Goal: Information Seeking & Learning: Find specific fact

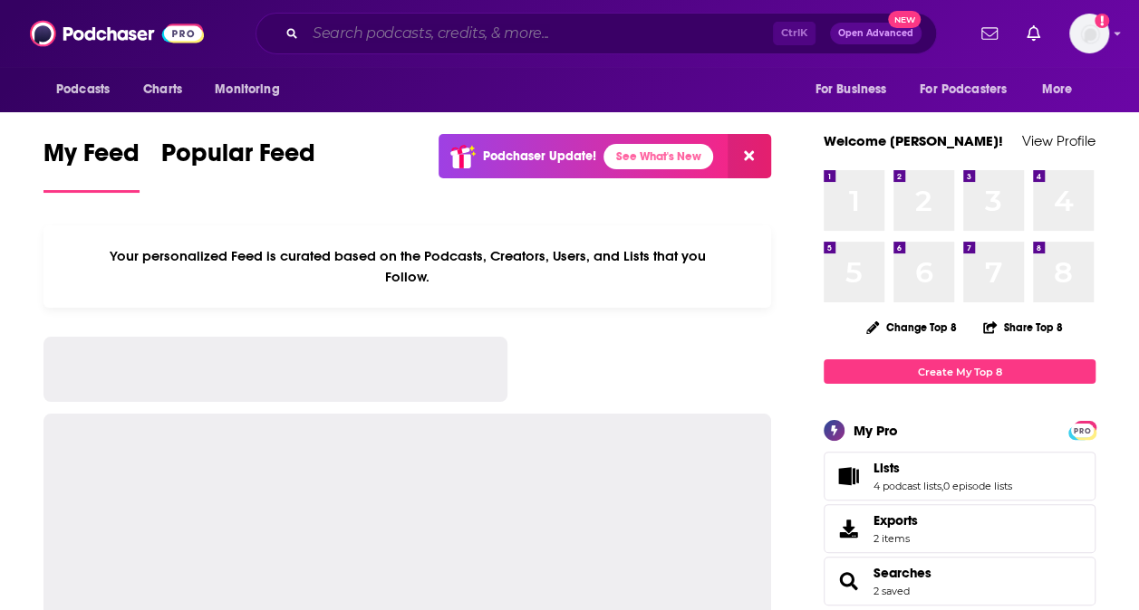
click at [437, 42] on input "Search podcasts, credits, & more..." at bounding box center [538, 33] width 467 height 29
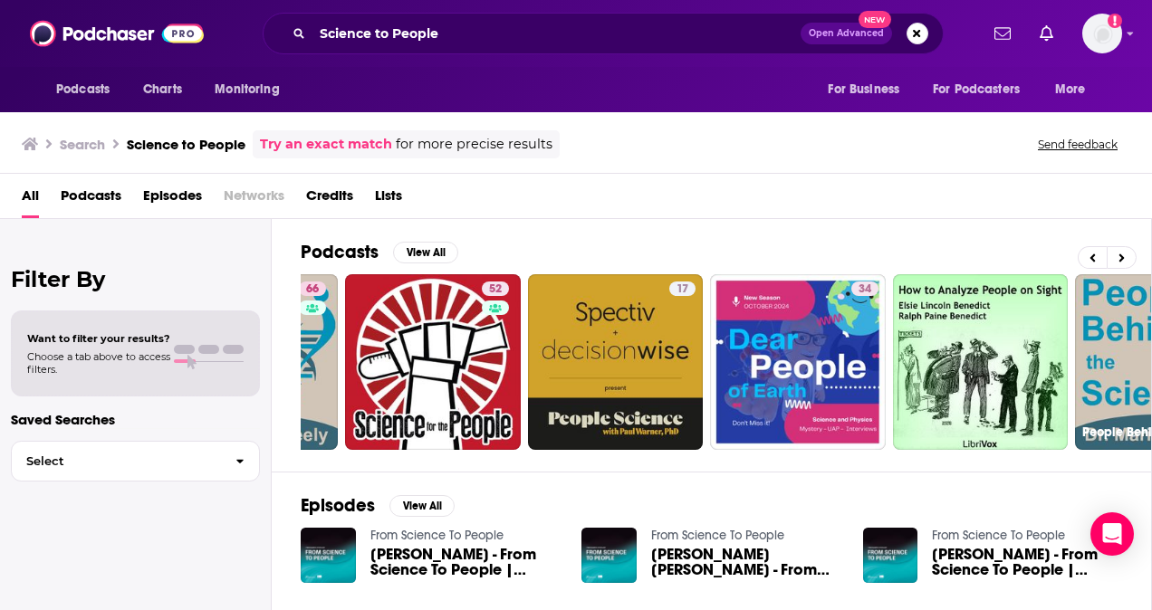
scroll to position [0, 312]
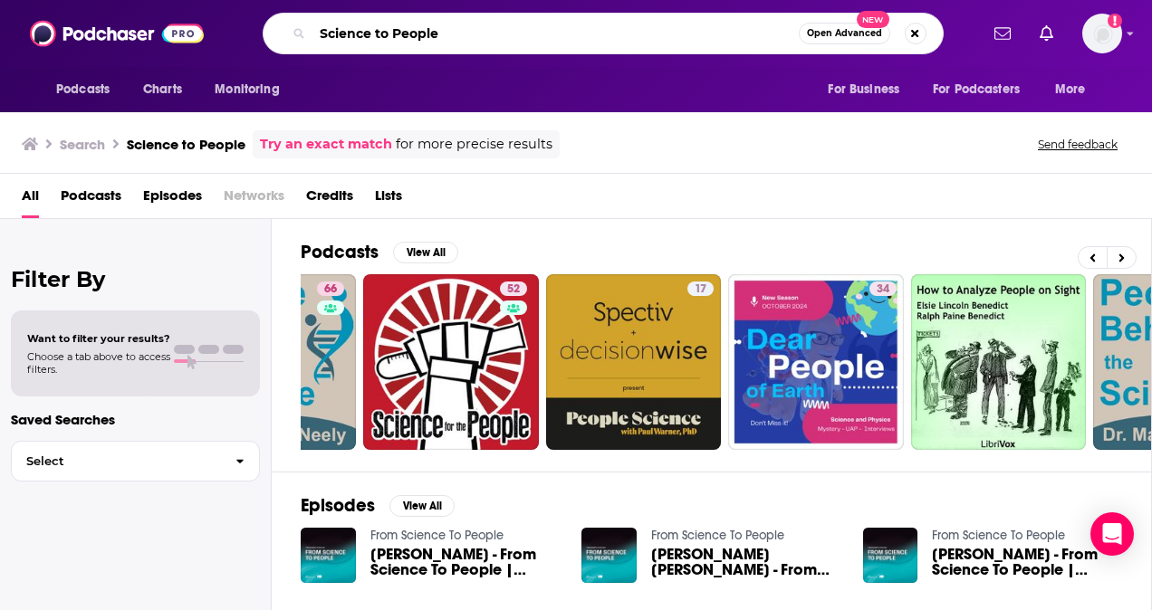
click at [460, 38] on input "Science to People" at bounding box center [555, 33] width 486 height 29
click at [321, 30] on input "Science to People" at bounding box center [555, 33] width 486 height 29
click at [634, 24] on input "The Science to People" at bounding box center [555, 33] width 486 height 29
type input "The Science to People podcast"
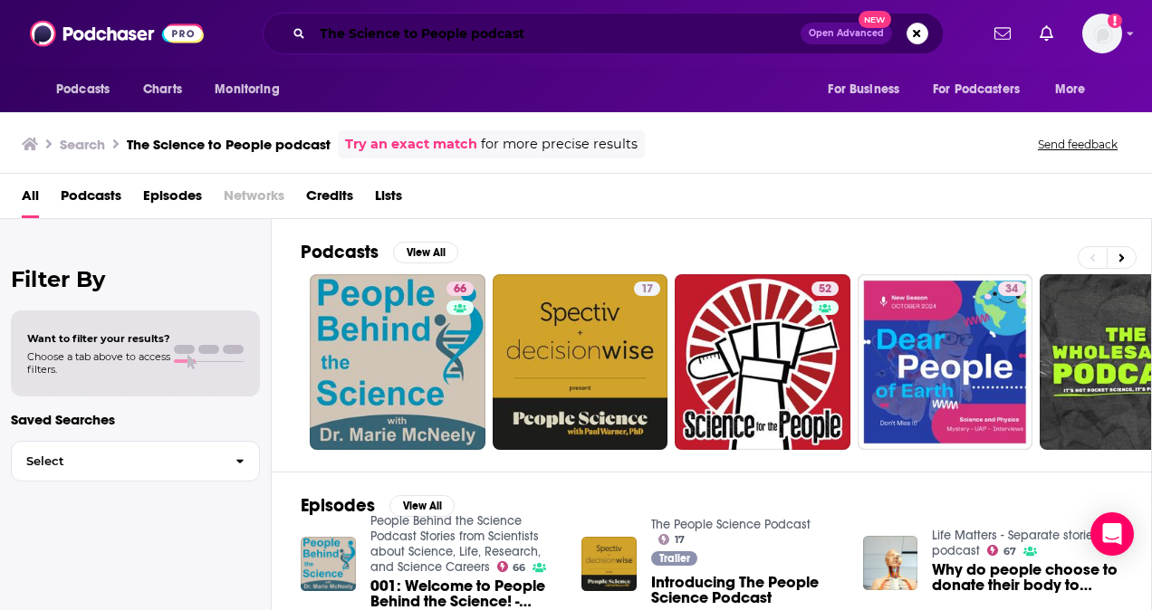
click at [538, 32] on input "The Science to People podcast" at bounding box center [556, 33] width 488 height 29
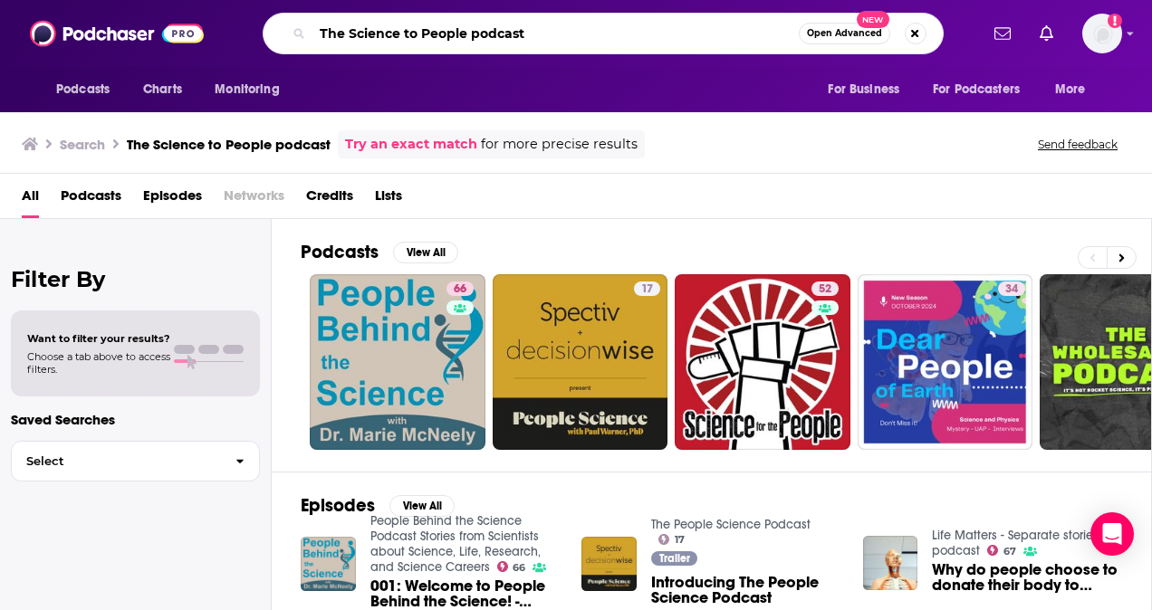
click at [538, 32] on input "The Science to People podcast" at bounding box center [555, 33] width 486 height 29
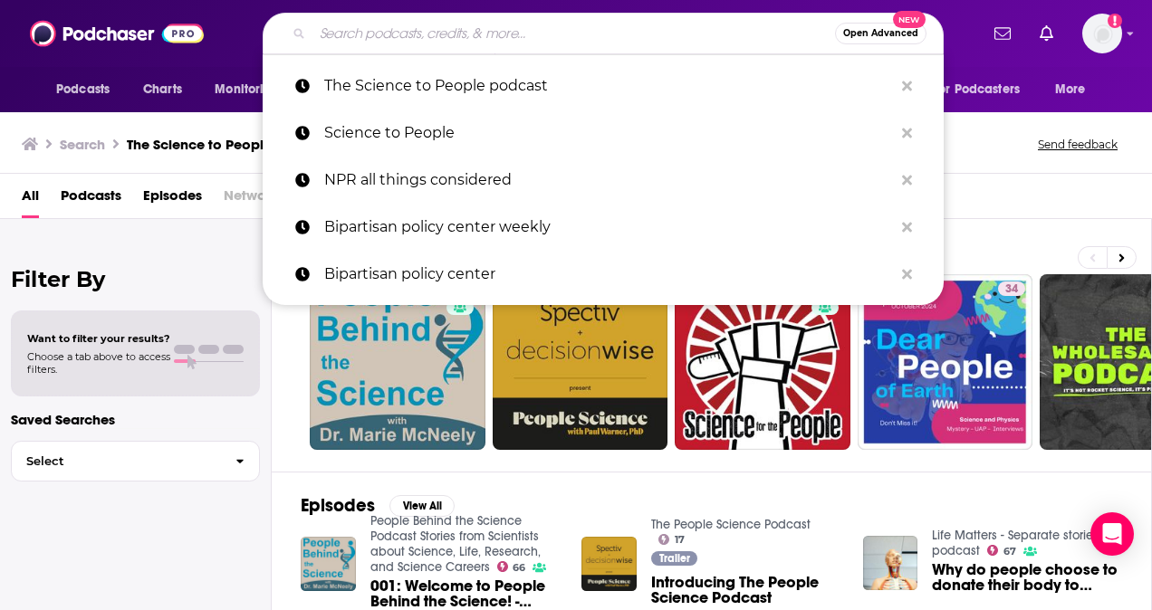
click at [449, 34] on input "Search podcasts, credits, & more..." at bounding box center [573, 33] width 523 height 29
paste input "[PERSON_NAME]"
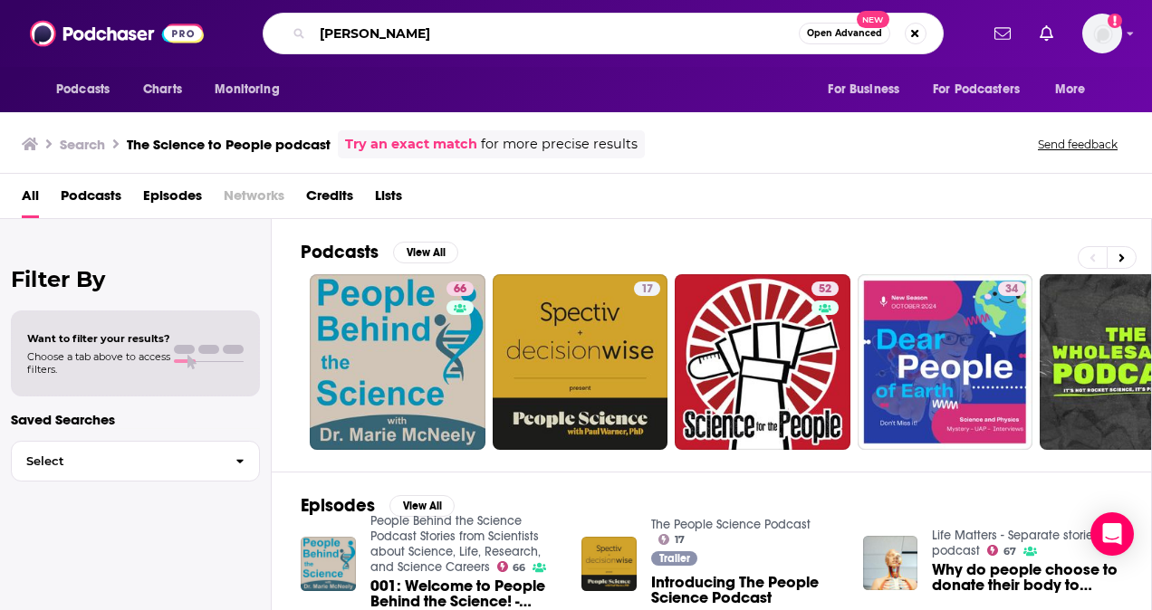
type input "[PERSON_NAME]"
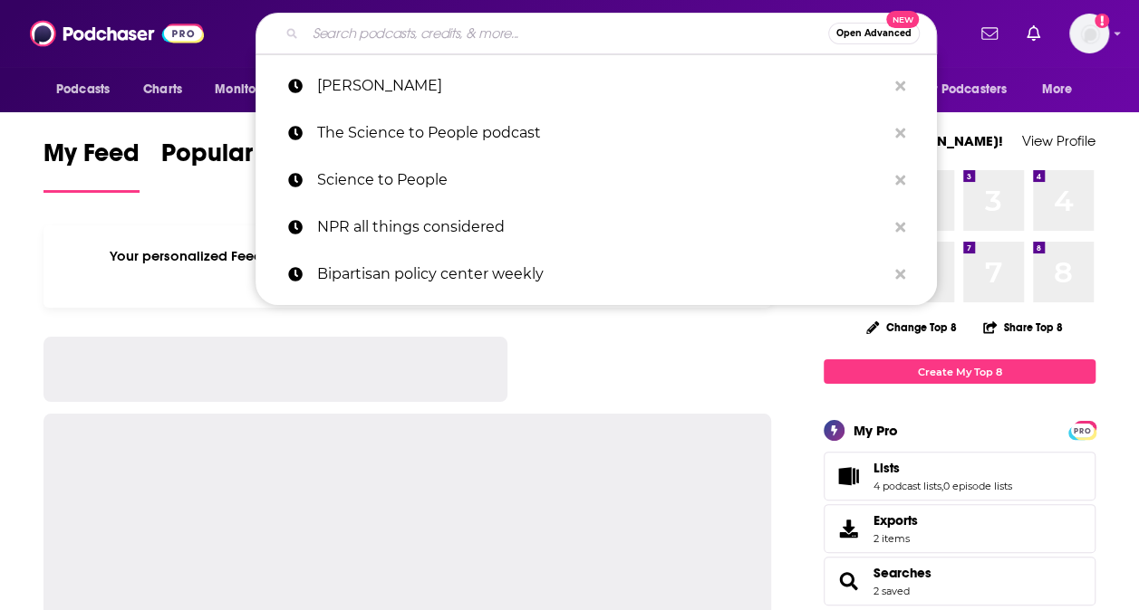
click at [484, 34] on input "Search podcasts, credits, & more..." at bounding box center [566, 33] width 523 height 29
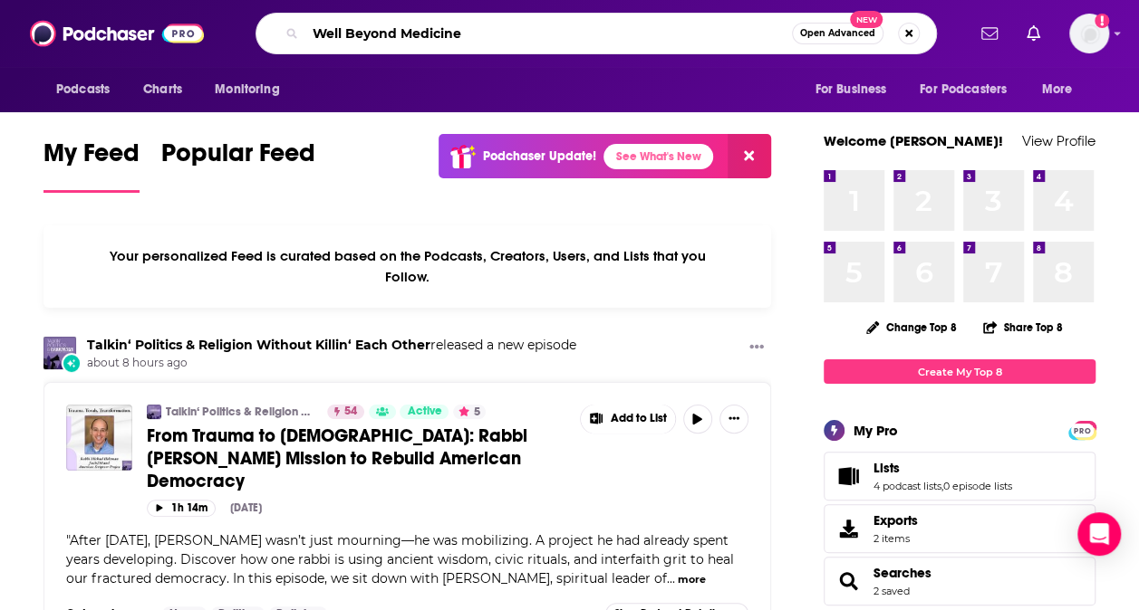
type input "Well Beyond Medicine"
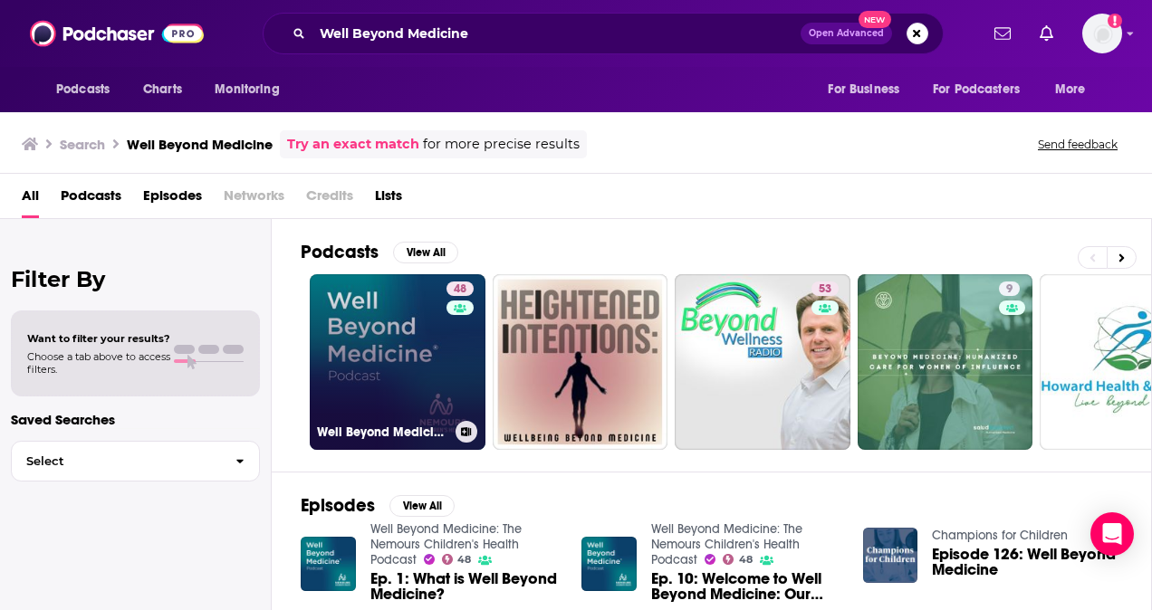
click at [393, 355] on link "48 Well Beyond Medicine: The Nemours Children's Health Podcast" at bounding box center [398, 362] width 176 height 176
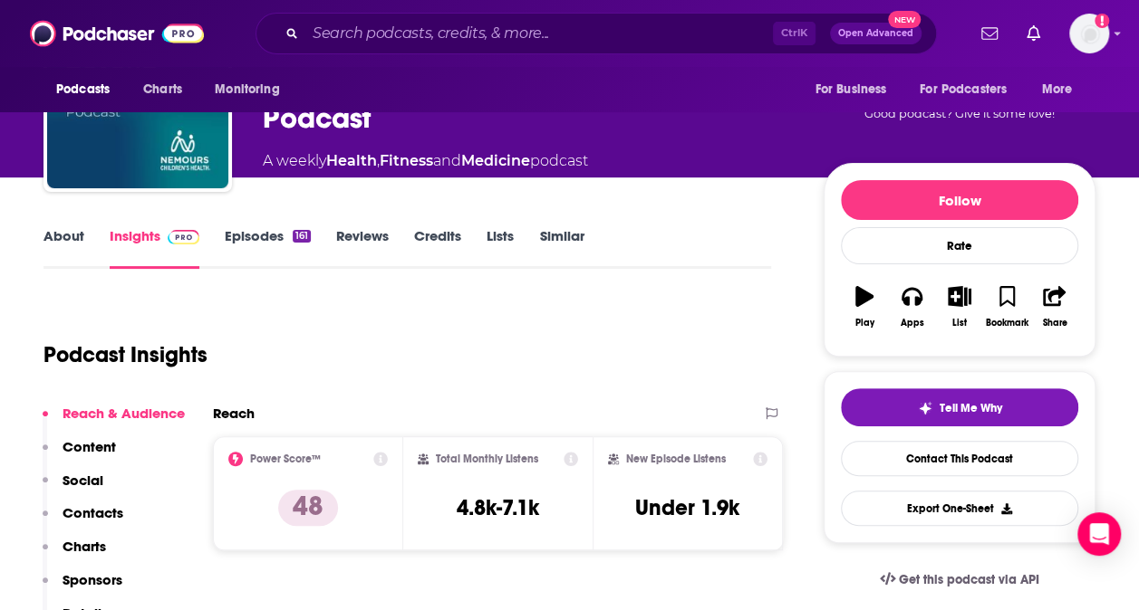
scroll to position [213, 0]
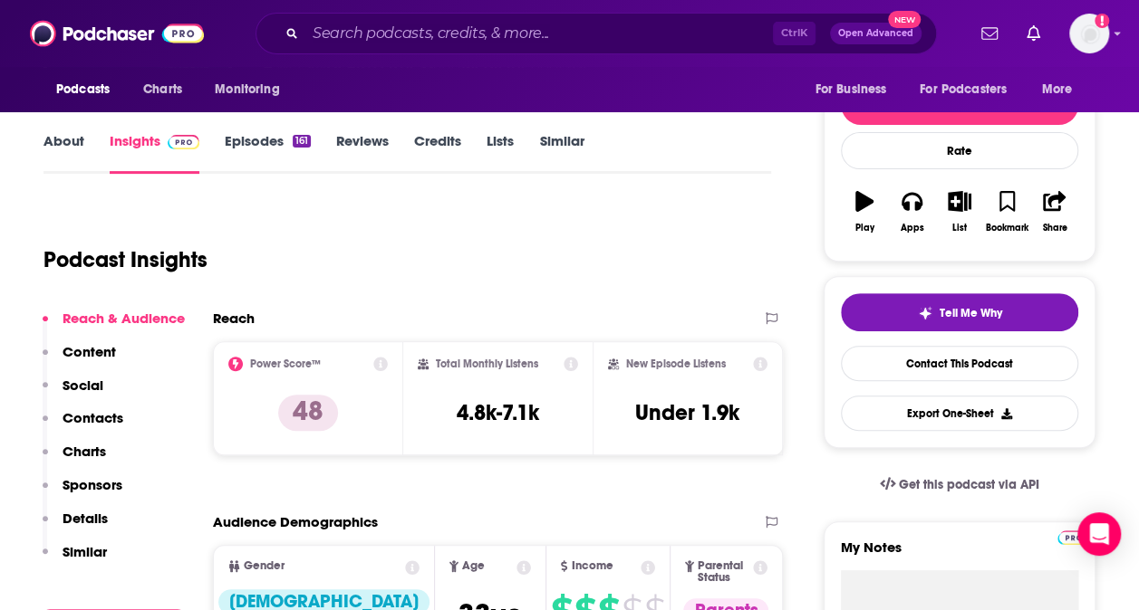
click at [376, 364] on icon at bounding box center [380, 364] width 14 height 14
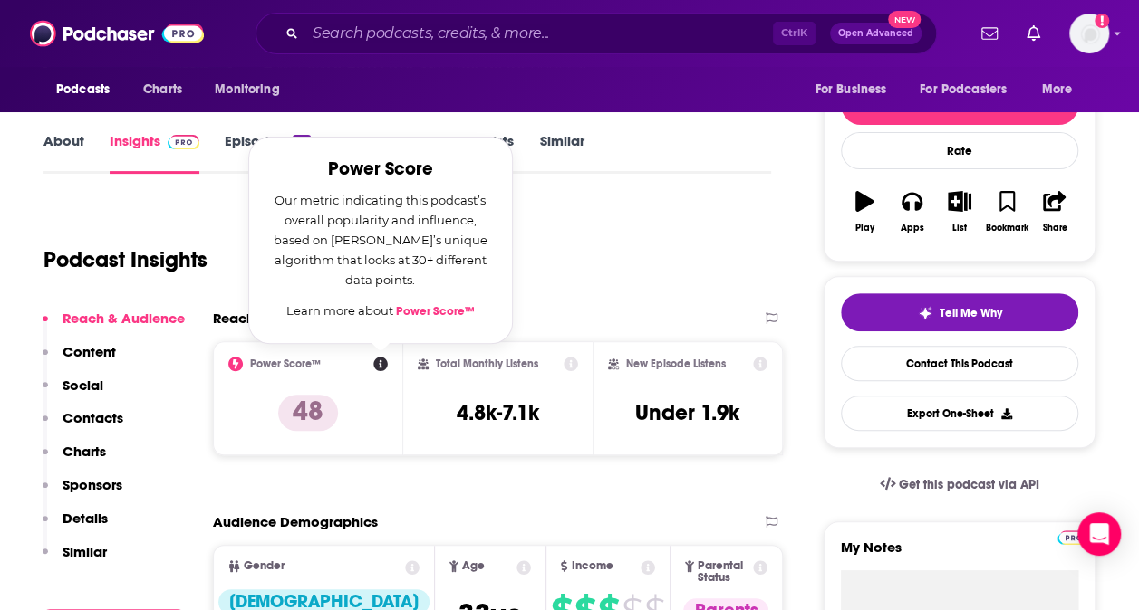
click at [417, 310] on link "Power Score™" at bounding box center [435, 311] width 79 height 14
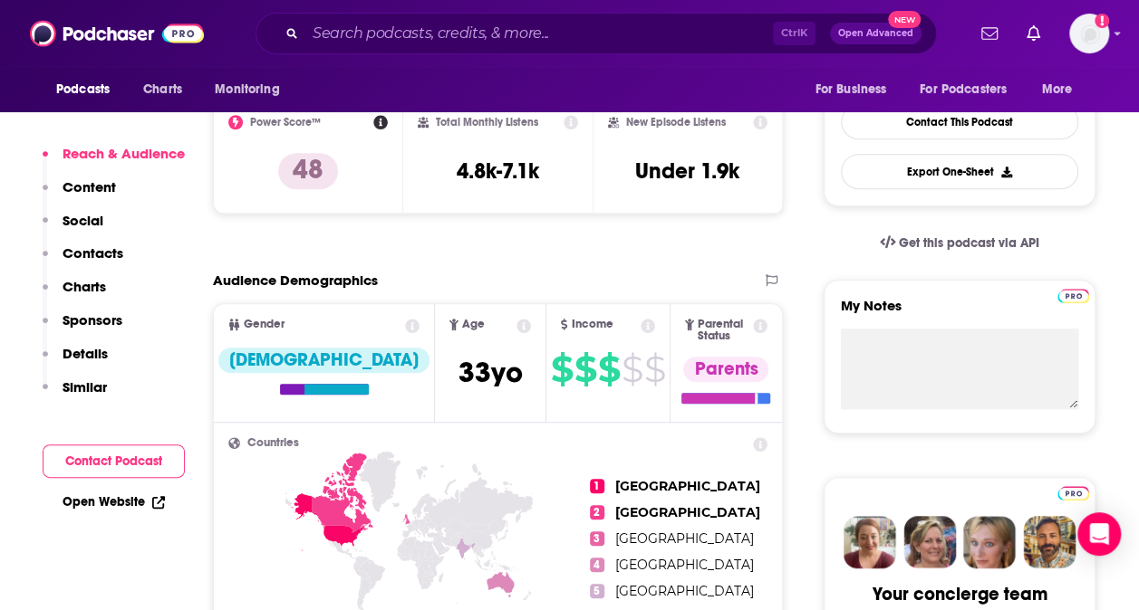
scroll to position [456, 0]
